Goal: Task Accomplishment & Management: Manage account settings

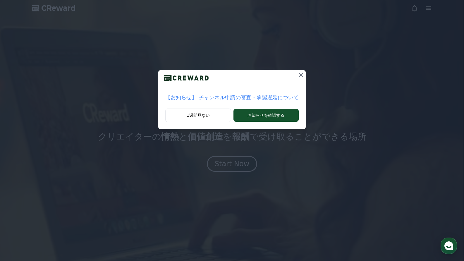
click at [298, 74] on icon at bounding box center [301, 74] width 7 height 7
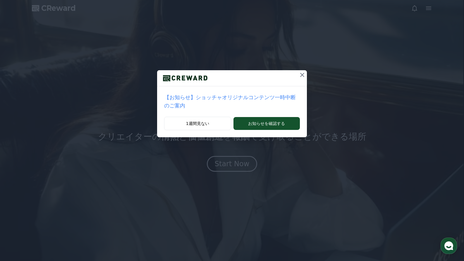
click at [299, 72] on icon at bounding box center [302, 74] width 7 height 7
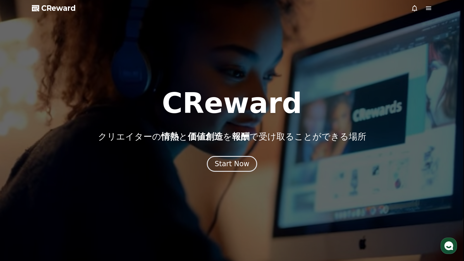
click at [426, 8] on icon at bounding box center [428, 8] width 7 height 7
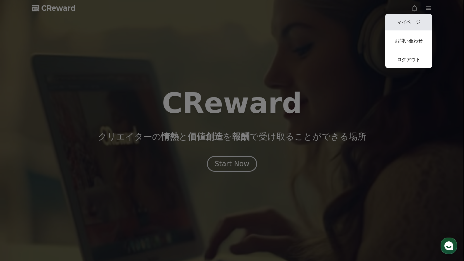
click at [410, 23] on link "マイページ" at bounding box center [408, 22] width 47 height 16
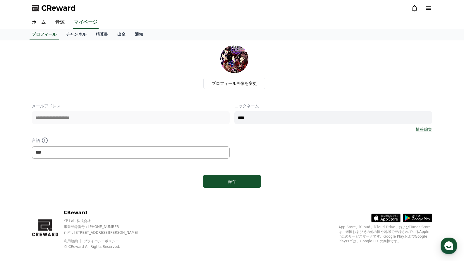
click at [223, 119] on div "**********" at bounding box center [232, 131] width 400 height 56
click at [426, 129] on link "情報編集" at bounding box center [424, 129] width 16 height 6
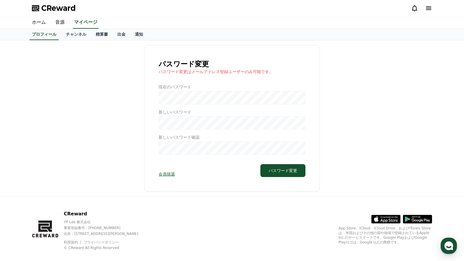
drag, startPoint x: 359, startPoint y: 81, endPoint x: 326, endPoint y: 99, distance: 36.9
click at [359, 82] on div "パスワード変更 パスワード変更はメールアドレス登録ユーザーのみ可能です。 現在のパスワード 新しいパスワード 新しいパスワード確認 会員脱退 パスワード変更" at bounding box center [232, 118] width 400 height 146
click at [66, 31] on link "チャンネル" at bounding box center [76, 34] width 30 height 11
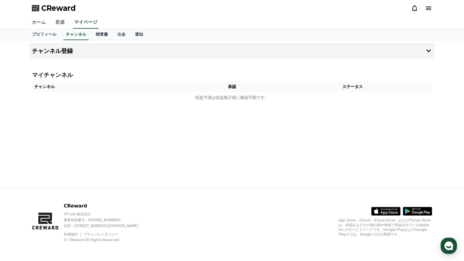
click at [208, 90] on th "承認" at bounding box center [232, 86] width 82 height 11
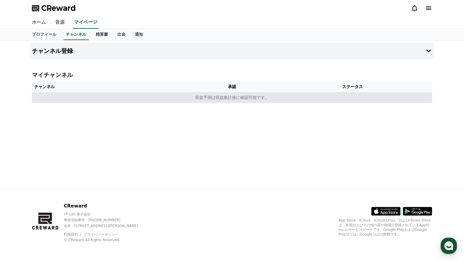
click at [216, 96] on td "収益予測は収益集計後に確認可能です。" at bounding box center [232, 97] width 400 height 11
click at [215, 97] on td "収益予測は収益集計後に確認可能です。" at bounding box center [232, 97] width 400 height 11
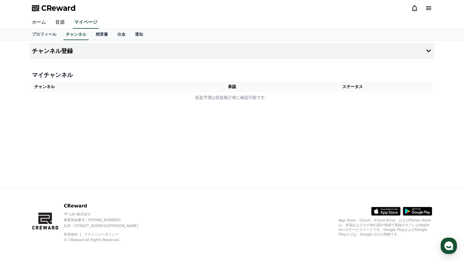
click at [228, 84] on th "承認" at bounding box center [232, 86] width 82 height 11
drag, startPoint x: 228, startPoint y: 84, endPoint x: 160, endPoint y: 71, distance: 68.5
click at [227, 84] on th "承認" at bounding box center [232, 86] width 82 height 11
click at [427, 47] on button "チャンネル登録" at bounding box center [232, 51] width 405 height 16
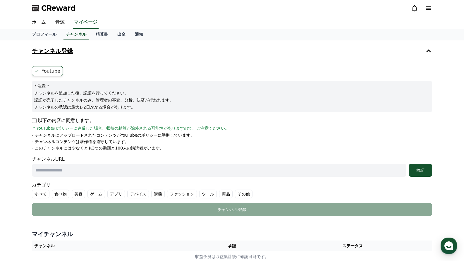
click at [423, 50] on button "チャンネル登録" at bounding box center [232, 51] width 405 height 16
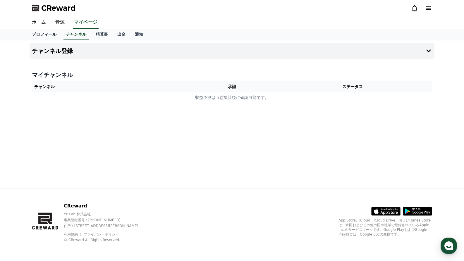
click at [44, 29] on link "プロフィール" at bounding box center [44, 34] width 34 height 11
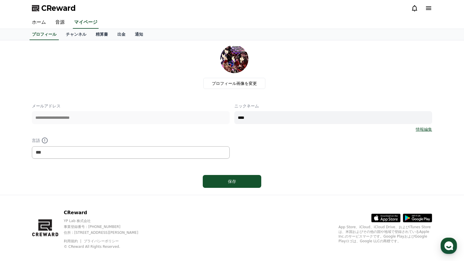
click at [224, 119] on div "**********" at bounding box center [232, 131] width 400 height 56
type input "*****"
click at [233, 179] on div "保存" at bounding box center [231, 181] width 35 height 6
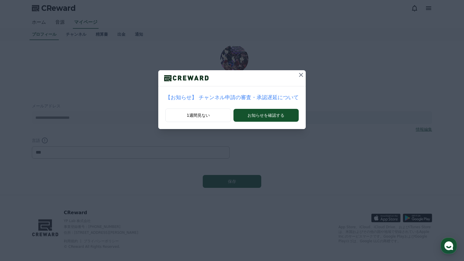
click at [298, 73] on icon at bounding box center [301, 74] width 7 height 7
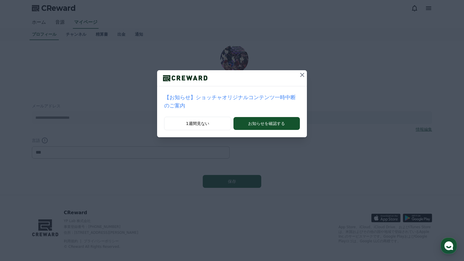
click at [298, 73] on button at bounding box center [302, 74] width 9 height 9
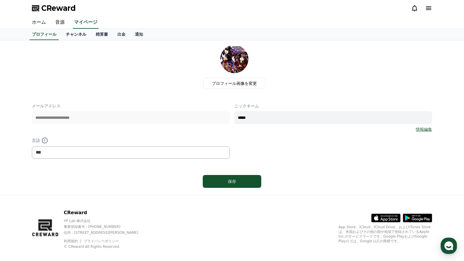
click at [69, 32] on link "チャンネル" at bounding box center [76, 34] width 30 height 11
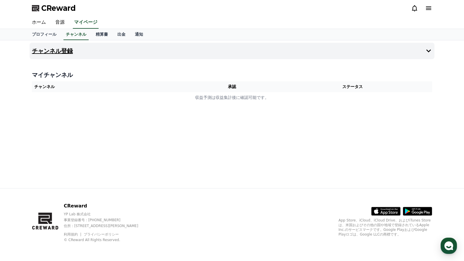
click at [114, 51] on button "チャンネル登録" at bounding box center [232, 51] width 405 height 16
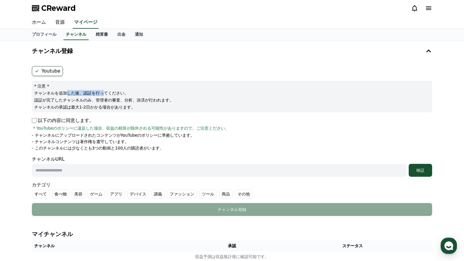
drag, startPoint x: 62, startPoint y: 94, endPoint x: 92, endPoint y: 95, distance: 29.6
click at [92, 95] on p "チャンネルを追加した後、認証を行ってください。" at bounding box center [232, 93] width 396 height 6
click at [138, 90] on div "* 注意 * チャンネルを追加した後、認証を行ってください。 認証が完了したチャンネルのみ、管理者の審査、分析、決済が行われます。 チャンネルの承認は最大1-…" at bounding box center [232, 97] width 400 height 32
click at [52, 71] on label "Youtube" at bounding box center [47, 71] width 31 height 10
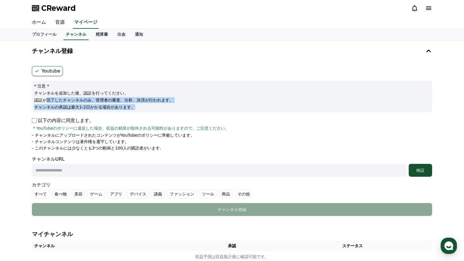
drag, startPoint x: 51, startPoint y: 101, endPoint x: 133, endPoint y: 104, distance: 82.0
click at [133, 104] on div "* 注意 * チャンネルを追加した後、認証を行ってください。 認証が完了したチャンネルのみ、管理者の審査、分析、決済が行われます。 チャンネルの承認は最大1-…" at bounding box center [232, 97] width 400 height 32
click at [212, 98] on p "認証が完了したチャンネルのみ、管理者の審査、分析、決済が行われます。" at bounding box center [232, 100] width 396 height 6
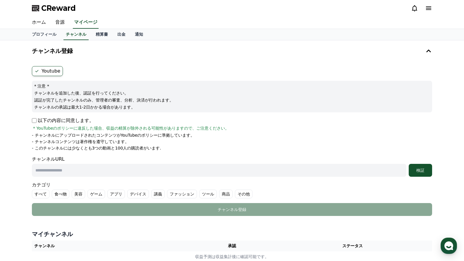
click at [66, 120] on p "以下の内容に同意します。" at bounding box center [63, 120] width 62 height 7
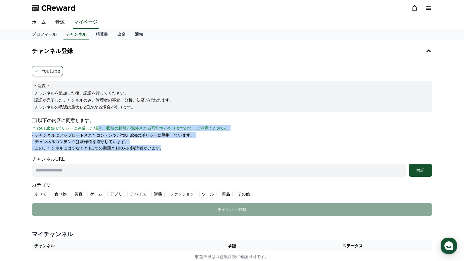
drag, startPoint x: 89, startPoint y: 128, endPoint x: 185, endPoint y: 150, distance: 98.6
click at [185, 150] on div "以下の内容に同意します。 * YouTubeのポリシーに違反した場合、収益の精算が除外される可能性がありますので、ご注意ください。 - チャンネルにアップロー…" at bounding box center [232, 134] width 400 height 34
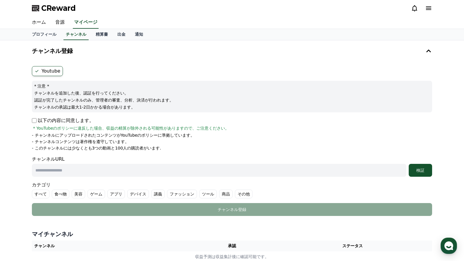
click at [168, 167] on input "text" at bounding box center [219, 170] width 374 height 13
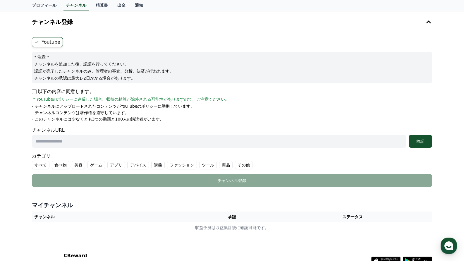
scroll to position [29, 0]
paste input "**********"
type input "**********"
click at [426, 144] on div "検証" at bounding box center [420, 141] width 19 height 6
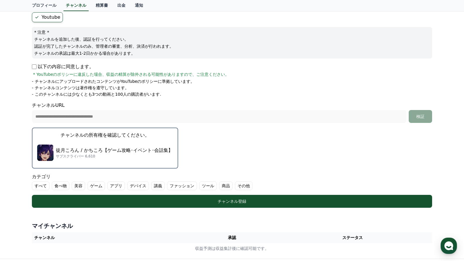
scroll to position [117, 0]
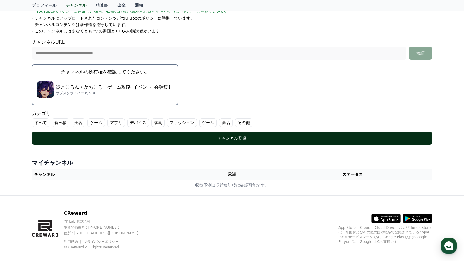
click at [243, 142] on button "チャンネル登録" at bounding box center [232, 138] width 400 height 13
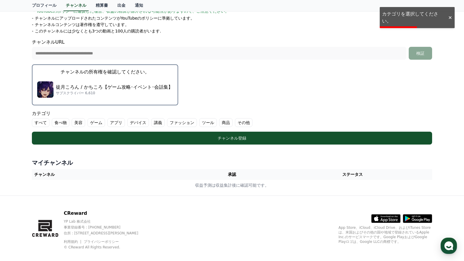
click at [91, 120] on label "ゲーム" at bounding box center [96, 122] width 18 height 9
click at [93, 125] on label "ゲーム" at bounding box center [96, 122] width 18 height 9
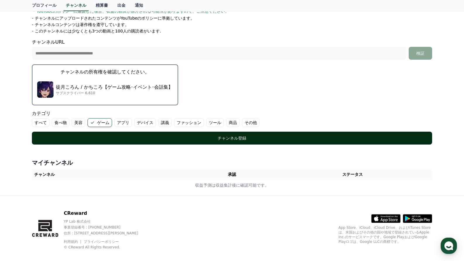
click at [233, 139] on div "チャンネル登録" at bounding box center [232, 138] width 377 height 6
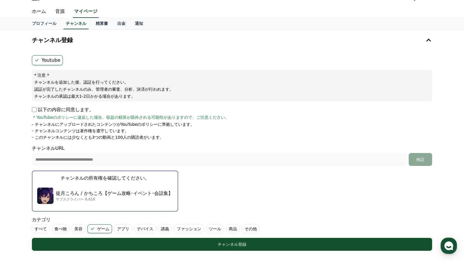
scroll to position [29, 0]
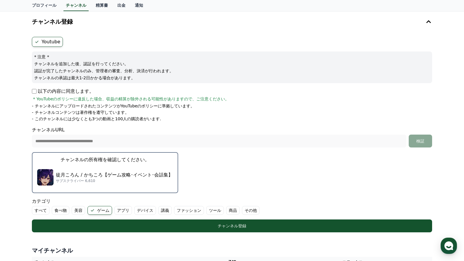
drag, startPoint x: 220, startPoint y: 158, endPoint x: 208, endPoint y: 164, distance: 13.1
click at [220, 158] on form "**********" at bounding box center [232, 134] width 400 height 195
click at [126, 183] on p "サブスクライバー 6,610" at bounding box center [114, 180] width 117 height 5
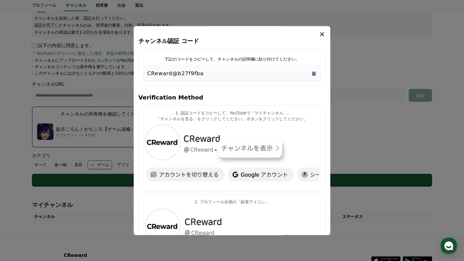
scroll to position [88, 0]
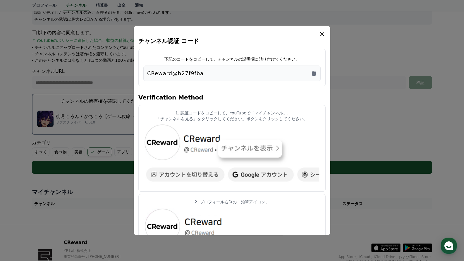
drag, startPoint x: 198, startPoint y: 59, endPoint x: 233, endPoint y: 63, distance: 35.3
click at [233, 63] on div "下記のコードをコピーして、チャンネルの説明欄に貼り付けてください。 CReward@b27f9fba" at bounding box center [231, 67] width 187 height 37
click at [262, 72] on div "CReward@b27f9fba" at bounding box center [232, 73] width 170 height 8
click at [315, 74] on icon "Copy to clipboard" at bounding box center [314, 73] width 4 height 4
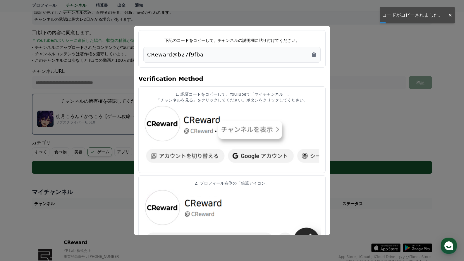
scroll to position [29, 0]
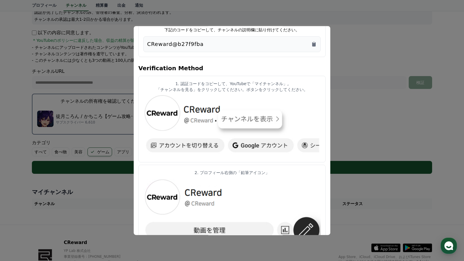
drag, startPoint x: 195, startPoint y: 86, endPoint x: 287, endPoint y: 92, distance: 91.8
click at [287, 92] on div "1. 認証コードをコピーして、YouTubeで「マイチャンネル」, 「チャンネルを見る」をクリックしてください。ボタンをクリックしてください。" at bounding box center [231, 87] width 177 height 12
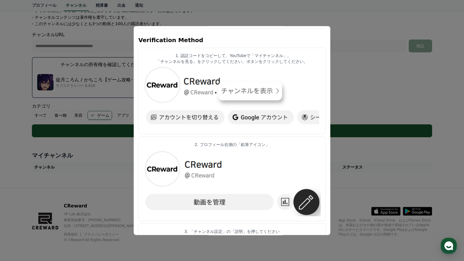
scroll to position [0, 0]
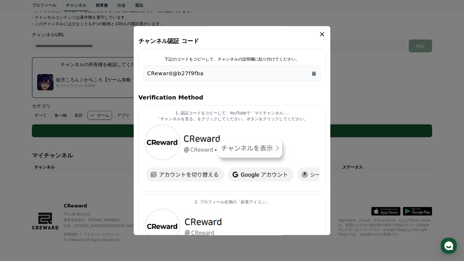
click at [290, 114] on p "1. 認証コードをコピーして、YouTubeで「マイチャンネル」," at bounding box center [231, 113] width 177 height 6
drag, startPoint x: 195, startPoint y: 116, endPoint x: 232, endPoint y: 111, distance: 37.5
click at [232, 111] on div "1. 認証コードをコピーして、YouTubeで「マイチャンネル」, 「チャンネルを見る」をクリックしてください。ボタンをクリックしてください。" at bounding box center [231, 116] width 177 height 12
click at [259, 112] on p "1. 認証コードをコピーして、YouTubeで「マイチャンネル」," at bounding box center [231, 113] width 177 height 6
drag, startPoint x: 139, startPoint y: 96, endPoint x: 200, endPoint y: 92, distance: 60.7
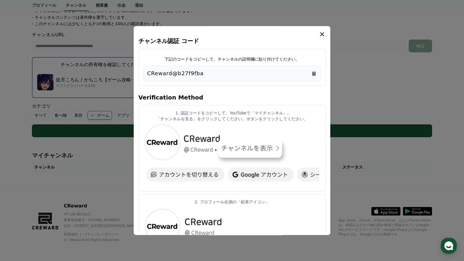
click at [200, 92] on h4 "Verification Method" at bounding box center [231, 97] width 187 height 16
click at [219, 93] on h4 "Verification Method" at bounding box center [231, 97] width 187 height 16
click at [315, 72] on icon "Copy to clipboard" at bounding box center [314, 73] width 4 height 4
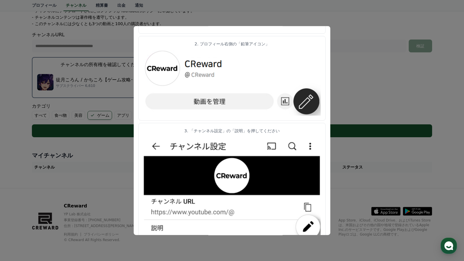
scroll to position [150, 0]
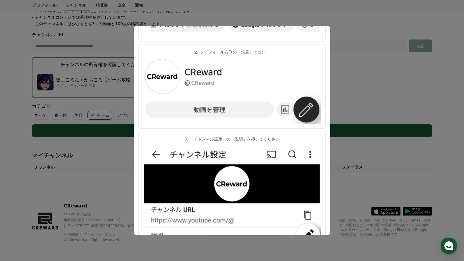
drag, startPoint x: 444, startPoint y: 15, endPoint x: 421, endPoint y: 6, distance: 25.0
click at [444, 15] on button "close modal" at bounding box center [232, 130] width 464 height 261
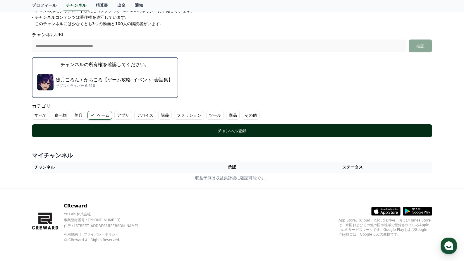
click at [227, 131] on div "チャンネル登録" at bounding box center [232, 131] width 377 height 6
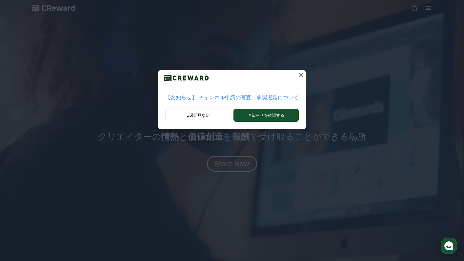
click at [298, 74] on icon at bounding box center [301, 74] width 7 height 7
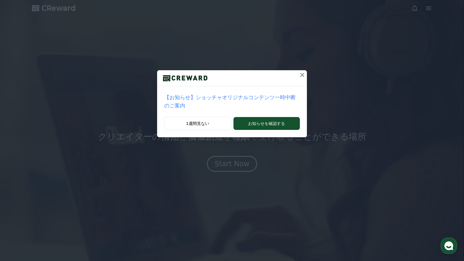
click at [298, 75] on button at bounding box center [302, 74] width 9 height 9
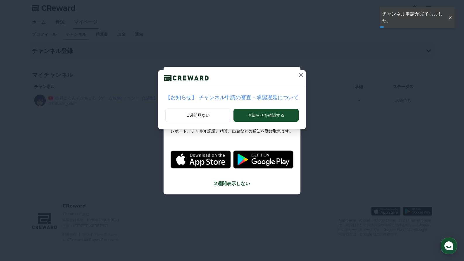
click at [298, 73] on icon at bounding box center [301, 74] width 7 height 7
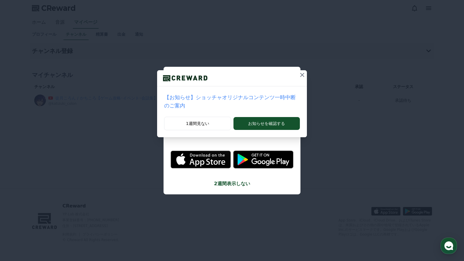
click at [289, 73] on div at bounding box center [232, 78] width 150 height 16
click at [299, 74] on icon at bounding box center [302, 74] width 7 height 7
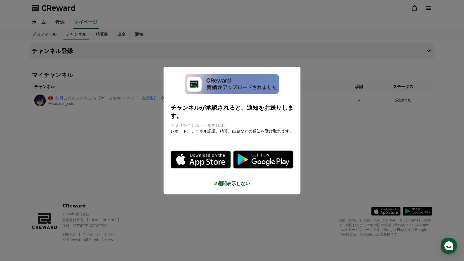
click at [338, 101] on button "close modal" at bounding box center [232, 130] width 464 height 261
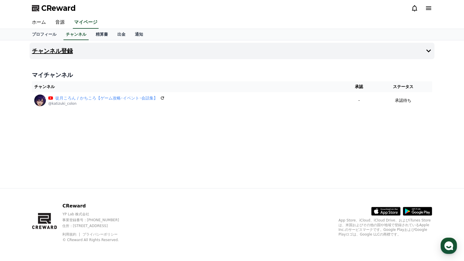
click at [66, 56] on button "チャンネル登録" at bounding box center [232, 51] width 405 height 16
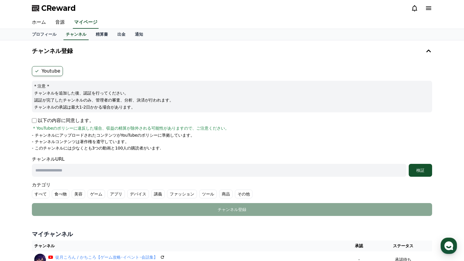
click at [72, 173] on input "text" at bounding box center [219, 170] width 374 height 13
paste input "**********"
type input "**********"
click at [414, 171] on div "検証" at bounding box center [420, 170] width 19 height 6
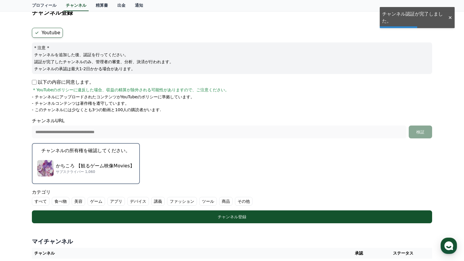
scroll to position [59, 0]
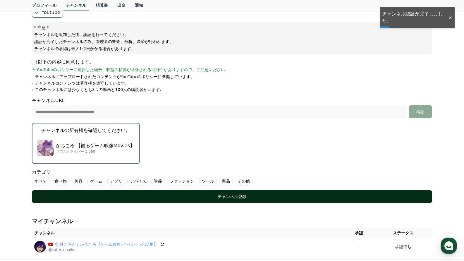
click at [214, 197] on div "チャンネル登録" at bounding box center [232, 197] width 377 height 6
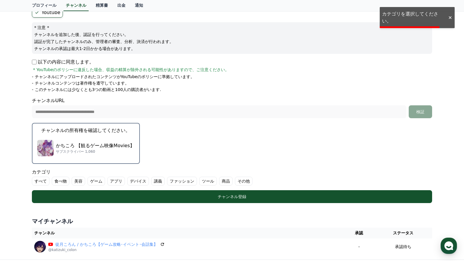
click at [87, 146] on p "かちころ 【観るゲーム映像Movies】" at bounding box center [95, 145] width 79 height 7
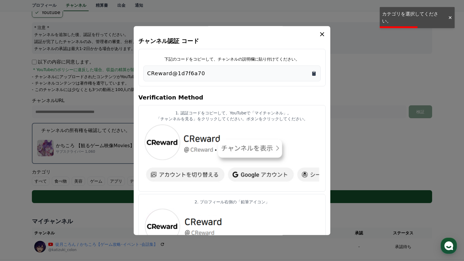
click at [314, 73] on icon "Copy to clipboard" at bounding box center [314, 73] width 4 height 4
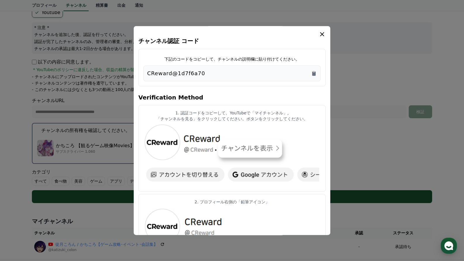
click at [320, 36] on icon "modal" at bounding box center [322, 34] width 7 height 7
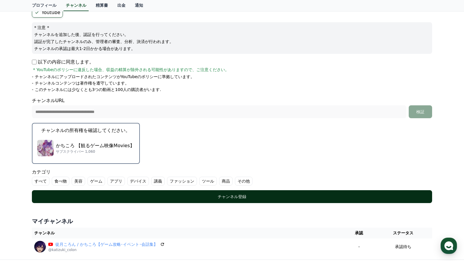
click at [207, 193] on button "チャンネル登録" at bounding box center [232, 196] width 400 height 13
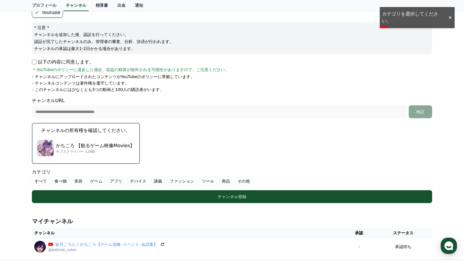
click at [52, 178] on label "食べ物" at bounding box center [61, 181] width 18 height 9
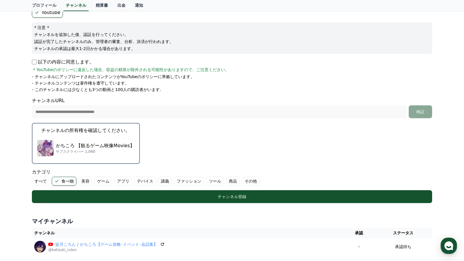
click at [242, 183] on label "その他" at bounding box center [251, 181] width 18 height 9
click at [226, 181] on label "商品" at bounding box center [232, 181] width 13 height 9
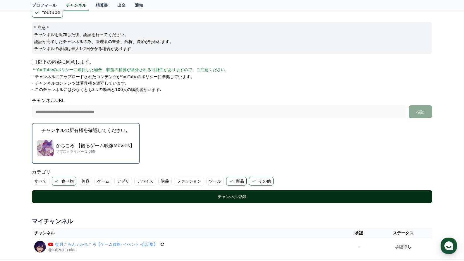
click at [217, 195] on div "チャンネル登録" at bounding box center [232, 197] width 377 height 6
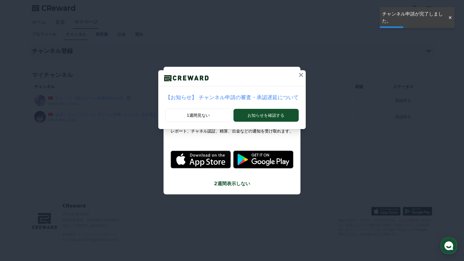
click at [299, 74] on icon at bounding box center [301, 75] width 4 height 4
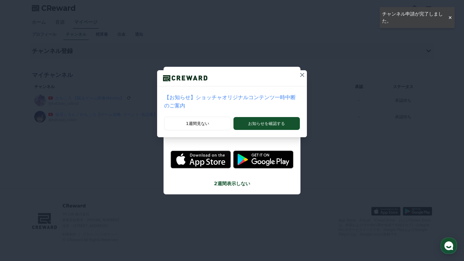
click at [299, 74] on icon at bounding box center [302, 74] width 7 height 7
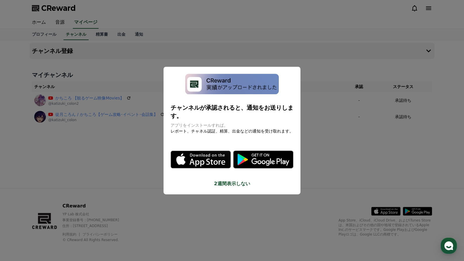
click at [319, 58] on button "close modal" at bounding box center [232, 130] width 464 height 261
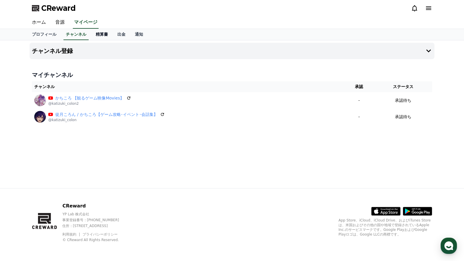
click at [91, 37] on link "精算書" at bounding box center [102, 34] width 22 height 11
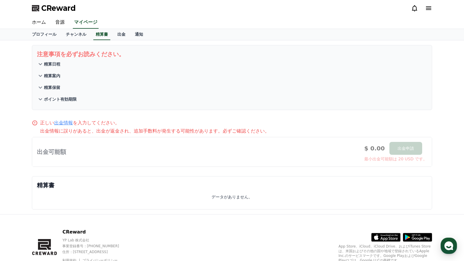
click at [58, 66] on p "精算日程" at bounding box center [52, 64] width 16 height 6
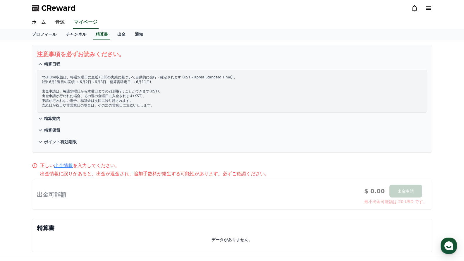
click at [58, 67] on button "精算日程" at bounding box center [232, 64] width 390 height 12
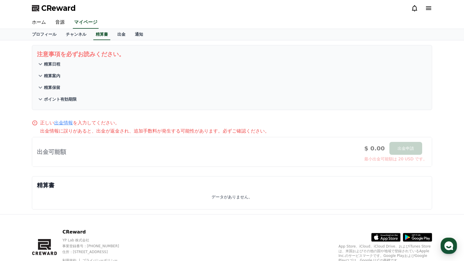
click at [60, 74] on p "精算案内" at bounding box center [52, 76] width 16 height 6
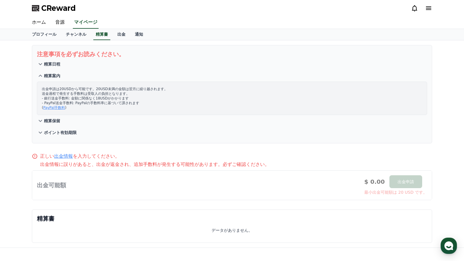
click at [60, 74] on p "精算案内" at bounding box center [52, 76] width 16 height 6
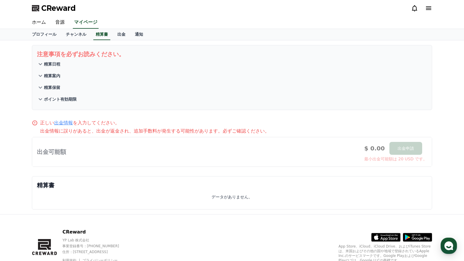
click at [59, 89] on p "精算保留" at bounding box center [52, 88] width 16 height 6
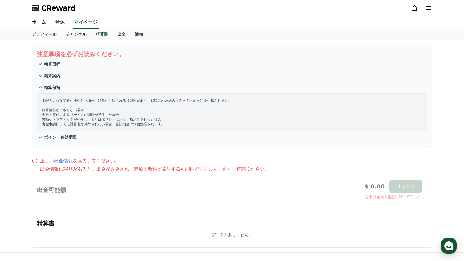
click at [59, 89] on p "精算保留" at bounding box center [52, 88] width 16 height 6
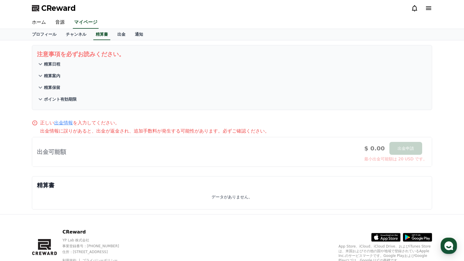
click at [60, 99] on p "ポイント有効期限" at bounding box center [60, 99] width 33 height 6
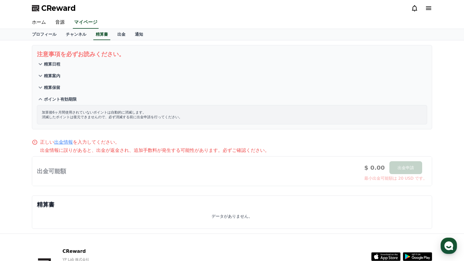
click at [60, 99] on p "ポイント有効期限" at bounding box center [60, 99] width 33 height 6
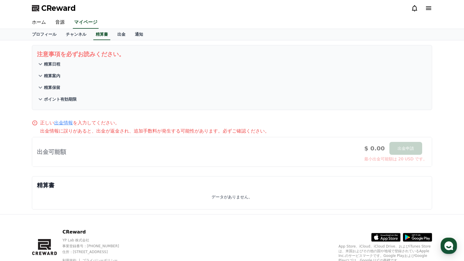
click at [104, 132] on p "出金情報に誤りがあると、出金が返金され、追加手数料が発生する可能性があります。必ずご確認ください。" at bounding box center [236, 131] width 392 height 7
click at [61, 124] on link "出金情報" at bounding box center [63, 123] width 19 height 6
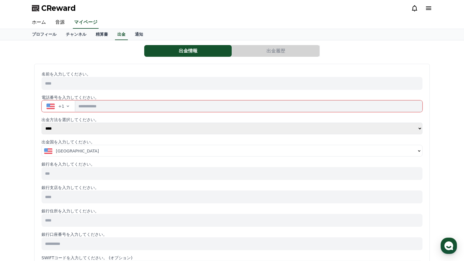
click at [412, 124] on select "**** ******" at bounding box center [232, 129] width 381 height 12
click at [42, 123] on select "**** ******" at bounding box center [232, 129] width 381 height 12
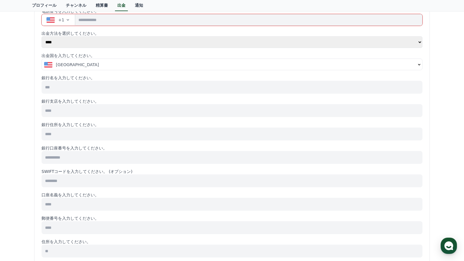
scroll to position [88, 0]
click at [90, 40] on select "**** ******" at bounding box center [232, 41] width 381 height 12
click at [42, 47] on select "**** ******" at bounding box center [232, 41] width 381 height 12
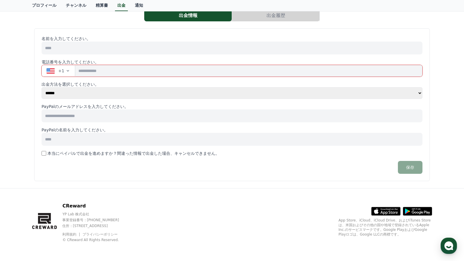
scroll to position [35, 0]
click at [83, 115] on input at bounding box center [232, 115] width 381 height 13
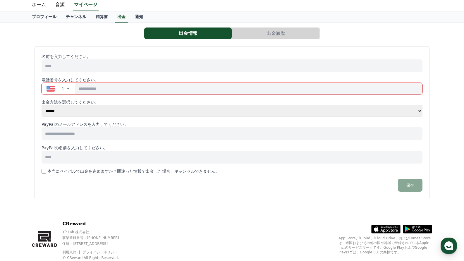
scroll to position [0, 0]
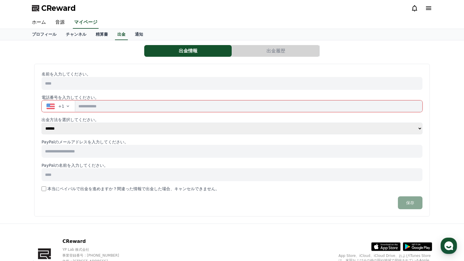
click at [181, 23] on div "ホーム 音源 マイページ" at bounding box center [232, 22] width 410 height 12
click at [194, 18] on div "ホーム 音源 マイページ" at bounding box center [232, 22] width 410 height 12
drag, startPoint x: 357, startPoint y: 109, endPoint x: 342, endPoint y: 113, distance: 15.6
click at [357, 109] on input "tel" at bounding box center [248, 106] width 347 height 12
click at [93, 128] on select "**** ******" at bounding box center [232, 129] width 381 height 12
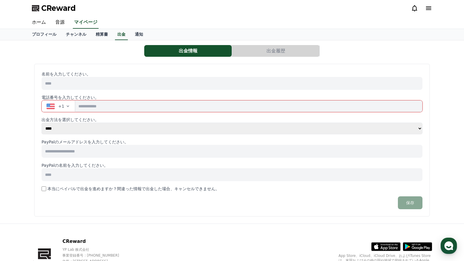
click at [42, 123] on select "**** ******" at bounding box center [232, 129] width 381 height 12
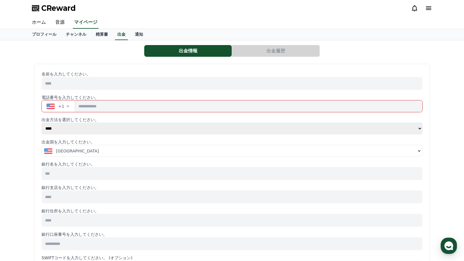
click at [112, 153] on div "[GEOGRAPHIC_DATA]" at bounding box center [230, 151] width 372 height 6
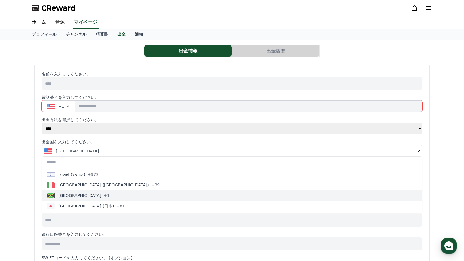
scroll to position [1120, 0]
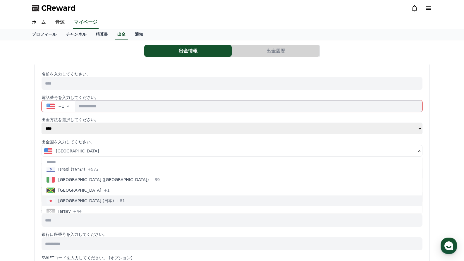
click at [77, 200] on span "[GEOGRAPHIC_DATA] (日本)" at bounding box center [86, 201] width 56 height 6
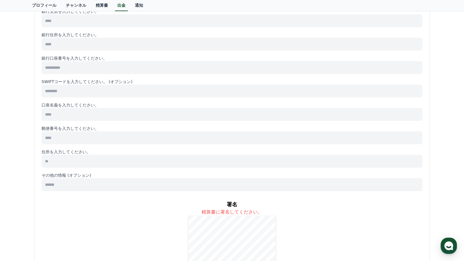
scroll to position [205, 0]
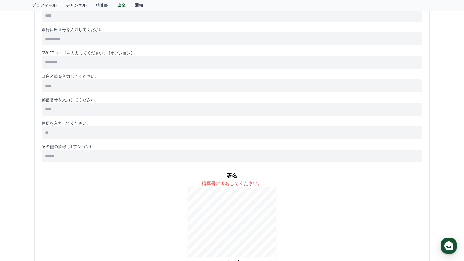
click at [75, 157] on input at bounding box center [232, 155] width 381 height 13
drag, startPoint x: 79, startPoint y: 191, endPoint x: 79, endPoint y: 195, distance: 3.5
click at [79, 192] on div "署名 精算書に署名してください。 リセット" at bounding box center [232, 219] width 381 height 105
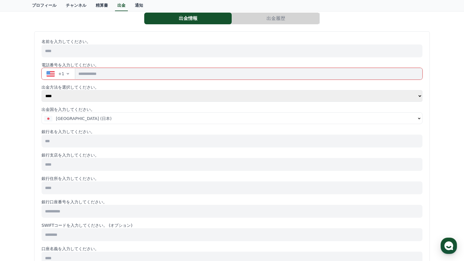
scroll to position [0, 0]
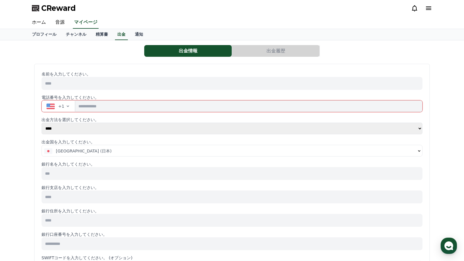
drag, startPoint x: 127, startPoint y: 126, endPoint x: 126, endPoint y: 130, distance: 3.6
click at [127, 127] on select "**** ******" at bounding box center [232, 129] width 381 height 12
select select "******"
click at [42, 123] on select "**** ******" at bounding box center [232, 129] width 381 height 12
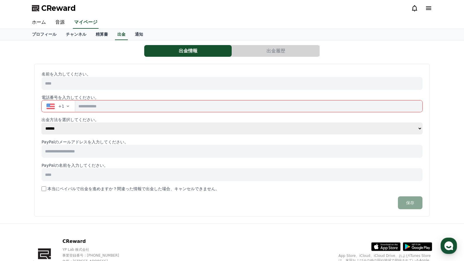
click at [164, 9] on div "CReward" at bounding box center [232, 8] width 410 height 16
click at [446, 78] on div "出金情報 出金履歴 名前を入力してください。 電話番号を入力してください。 +1 出金方法を選択してください。 **** ****** PayPalのメールア…" at bounding box center [232, 131] width 464 height 183
